Goal: Information Seeking & Learning: Learn about a topic

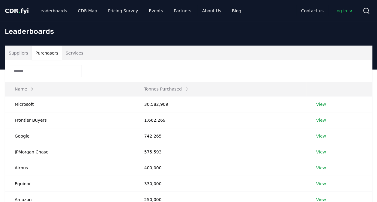
click at [47, 56] on button "Purchasers" at bounding box center [47, 53] width 30 height 14
click at [40, 70] on input at bounding box center [46, 71] width 72 height 12
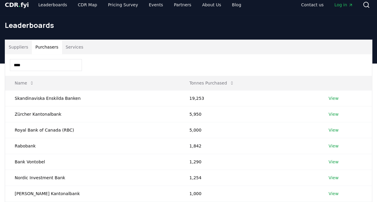
scroll to position [2, 0]
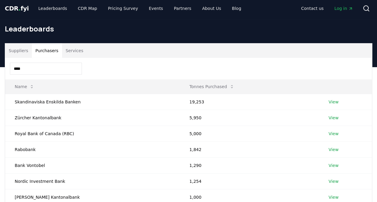
click at [29, 65] on input "****" at bounding box center [46, 69] width 72 height 12
type input "*"
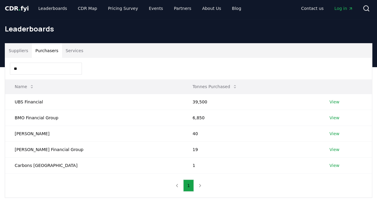
type input "*"
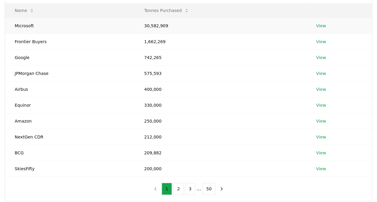
scroll to position [79, 0]
click at [177, 187] on button "2" at bounding box center [178, 189] width 10 height 12
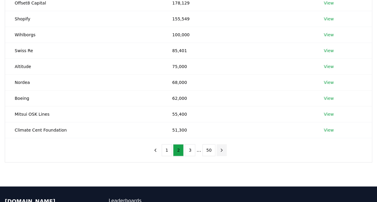
scroll to position [118, 0]
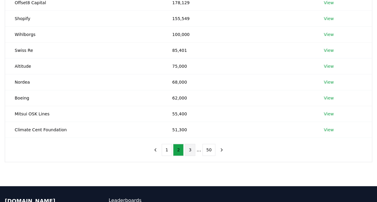
click at [190, 146] on button "3" at bounding box center [190, 150] width 10 height 12
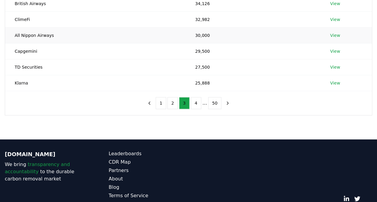
scroll to position [166, 0]
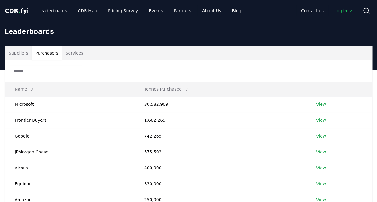
click at [52, 56] on button "Purchasers" at bounding box center [47, 53] width 30 height 14
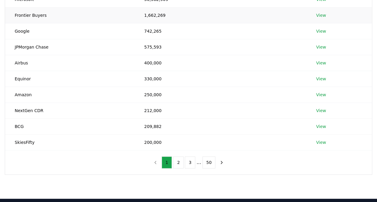
scroll to position [115, 0]
